Goal: Transaction & Acquisition: Obtain resource

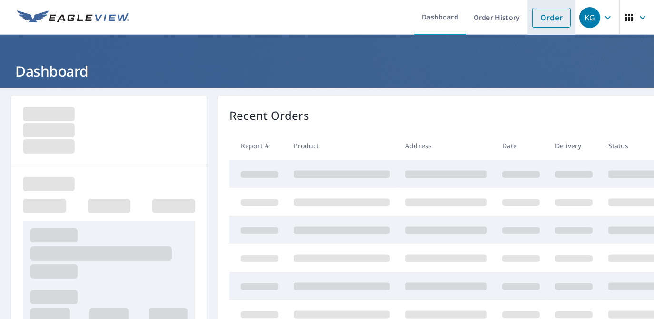
click at [549, 18] on link "Order" at bounding box center [551, 18] width 39 height 20
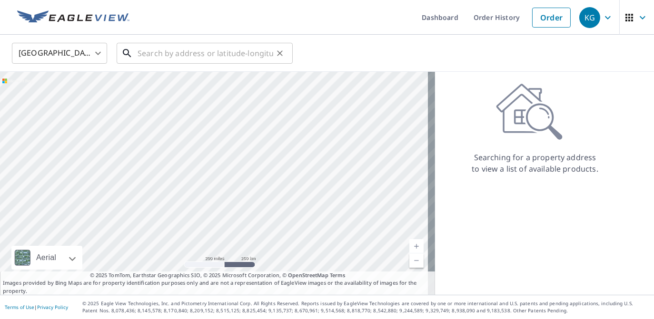
click at [219, 54] on input "text" at bounding box center [206, 53] width 136 height 27
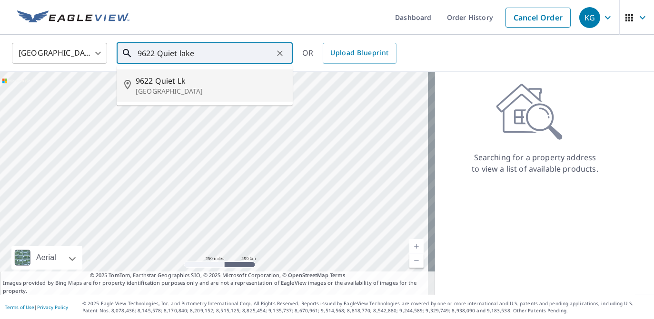
click at [202, 86] on span "9622 Quiet Lk" at bounding box center [211, 80] width 150 height 11
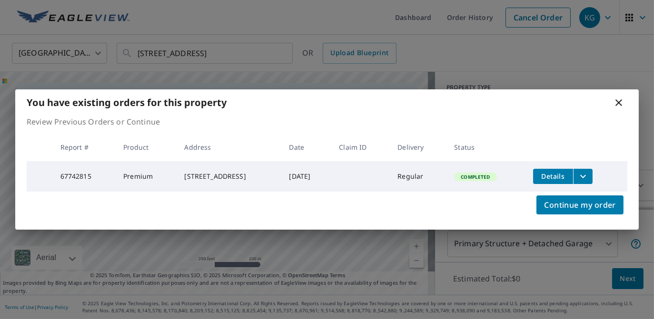
click at [585, 172] on icon "filesDropdownBtn-67742815" at bounding box center [583, 176] width 11 height 11
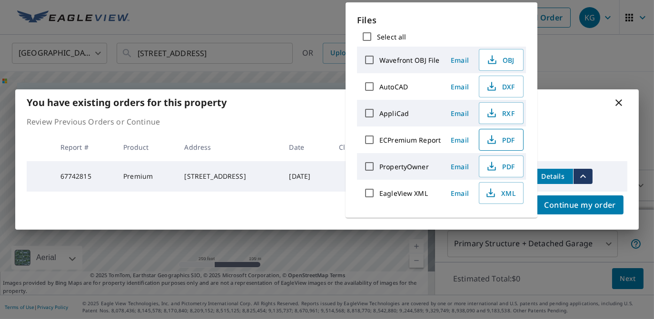
click at [498, 138] on span "PDF" at bounding box center [500, 139] width 30 height 11
click at [622, 100] on icon at bounding box center [618, 102] width 11 height 11
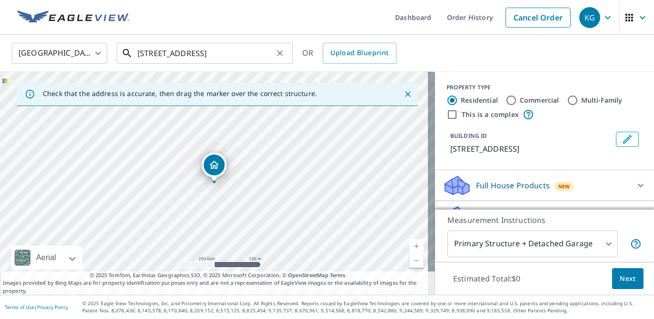
click at [209, 51] on input "[STREET_ADDRESS]" at bounding box center [206, 53] width 136 height 27
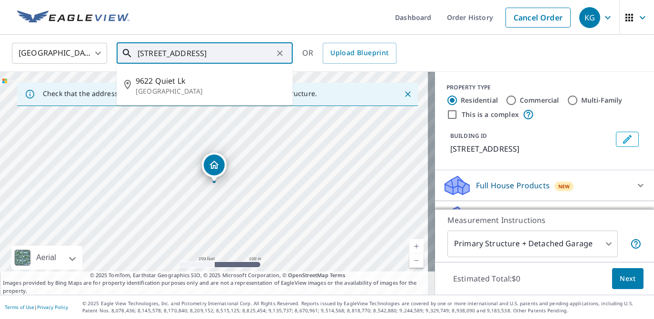
click at [209, 51] on input "[STREET_ADDRESS]" at bounding box center [206, 53] width 136 height 27
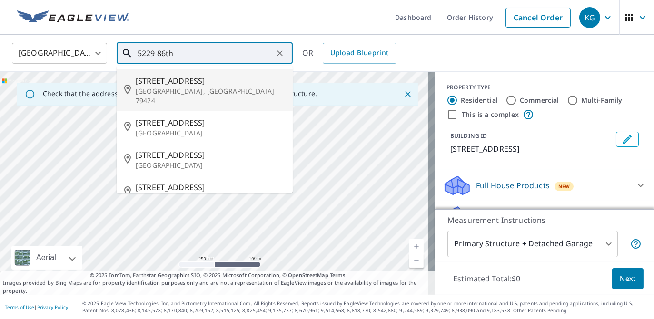
click at [200, 82] on span "[STREET_ADDRESS]" at bounding box center [211, 80] width 150 height 11
type input "[STREET_ADDRESS]"
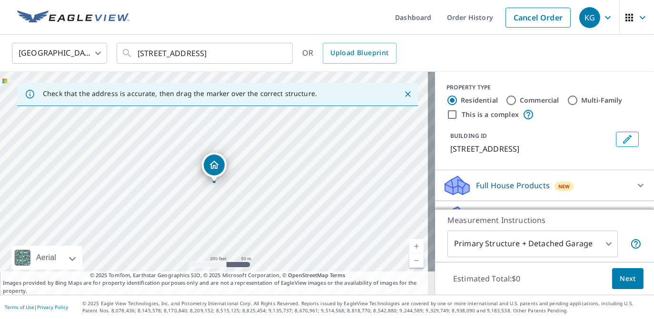
click at [470, 150] on p "[STREET_ADDRESS]" at bounding box center [531, 148] width 162 height 11
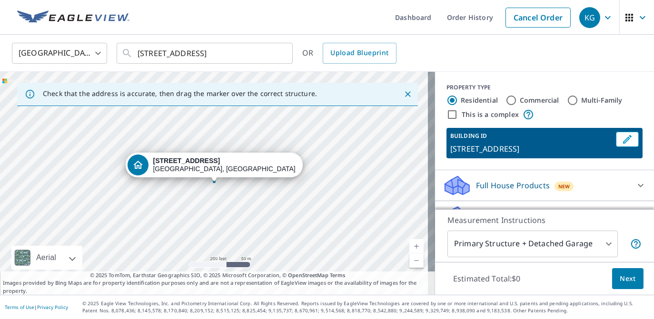
click at [294, 23] on ul "Dashboard Order History Cancel Order" at bounding box center [355, 17] width 440 height 35
